Goal: Check status

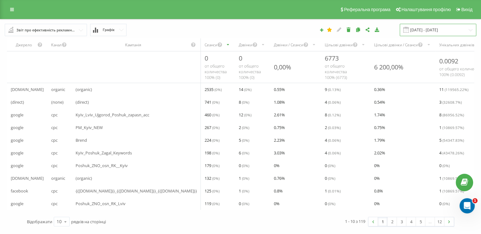
click at [435, 30] on input "[DATE] - [DATE]" at bounding box center [438, 30] width 77 height 12
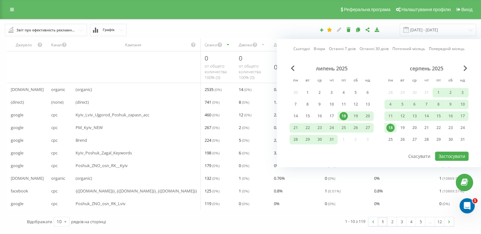
click at [392, 125] on div "18" at bounding box center [391, 127] width 8 height 8
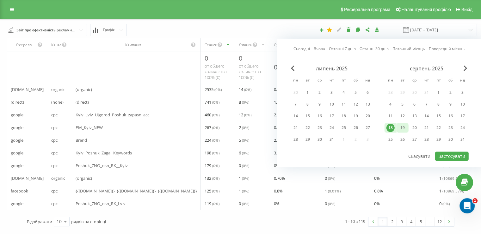
click at [401, 128] on div "19" at bounding box center [403, 127] width 8 height 8
click at [452, 154] on button "Застосувати" at bounding box center [452, 155] width 34 height 9
type input "[DATE] - [DATE]"
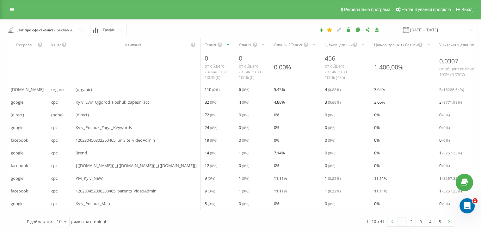
click at [239, 46] on div "Дзвінки" at bounding box center [246, 44] width 14 height 5
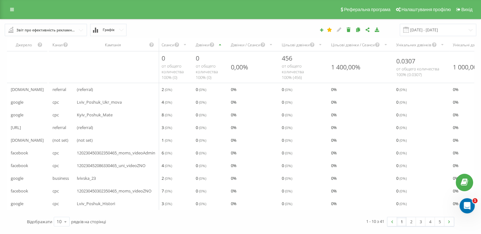
click at [205, 46] on div "Дзвінки" at bounding box center [203, 44] width 14 height 5
